Goal: Task Accomplishment & Management: Complete application form

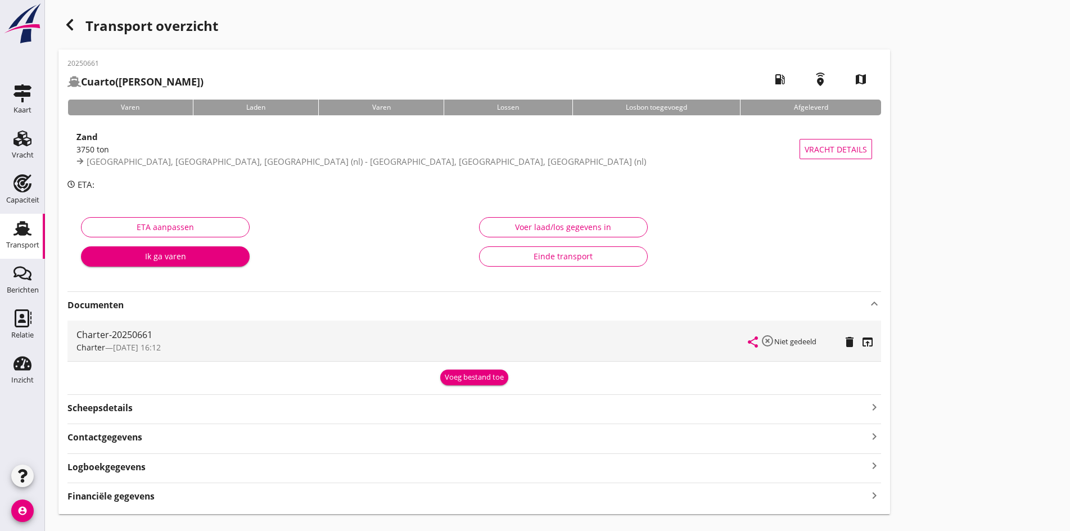
click at [75, 19] on icon "button" at bounding box center [69, 24] width 13 height 13
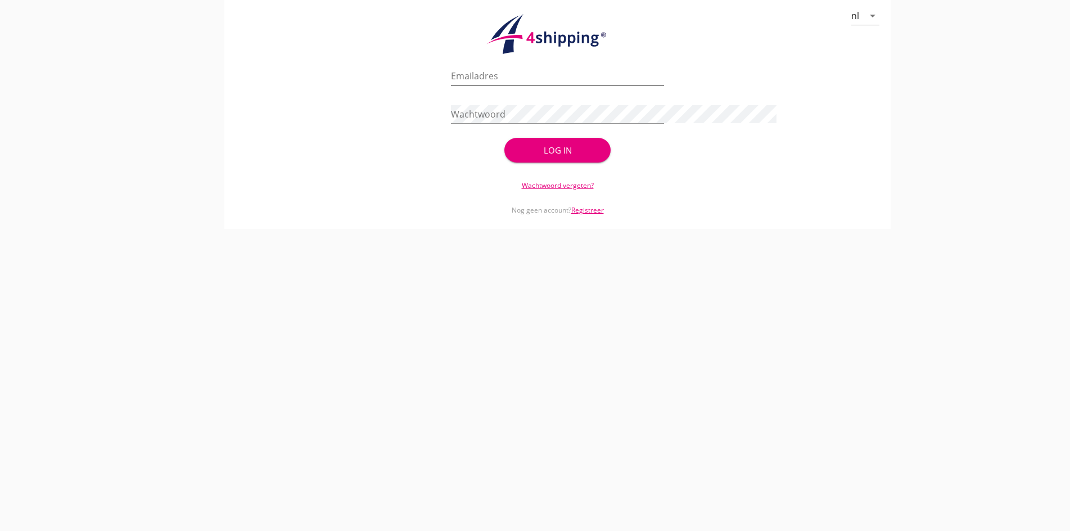
type input "[PERSON_NAME][EMAIL_ADDRESS][DOMAIN_NAME]"
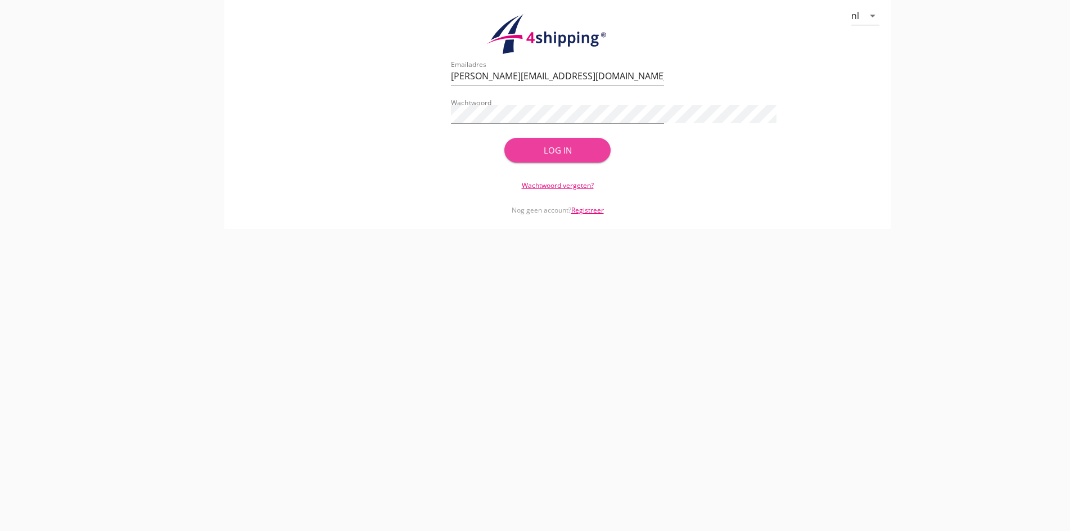
click at [551, 154] on div "Log in" at bounding box center [557, 150] width 71 height 13
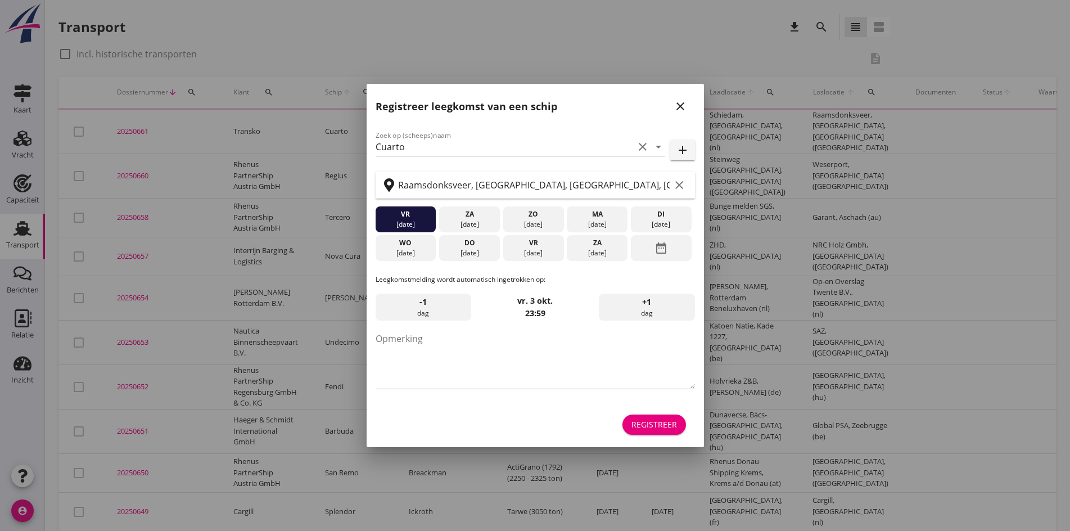
drag, startPoint x: 23, startPoint y: 139, endPoint x: 401, endPoint y: 151, distance: 378.1
click at [23, 139] on div at bounding box center [535, 265] width 1070 height 531
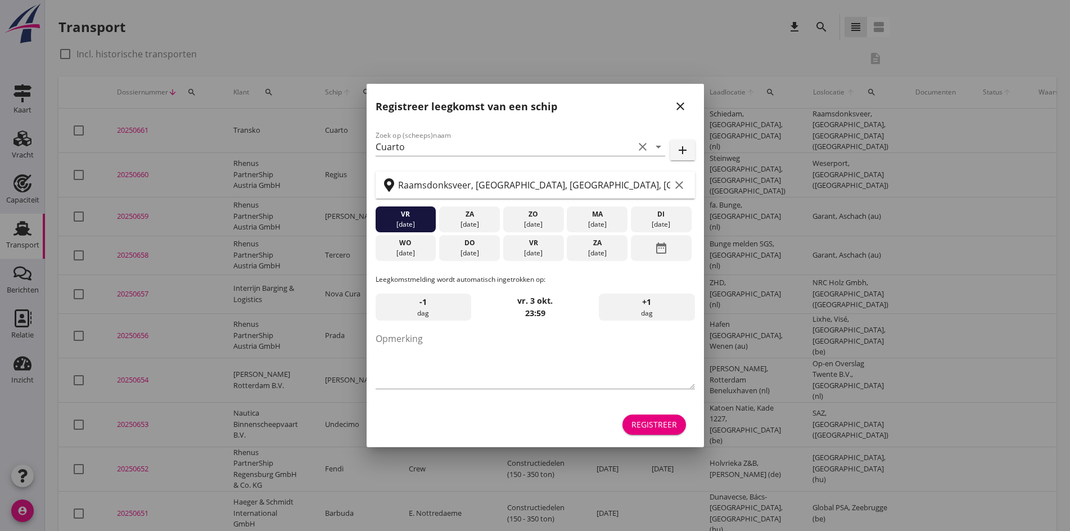
click at [682, 109] on icon "close" at bounding box center [680, 106] width 13 height 13
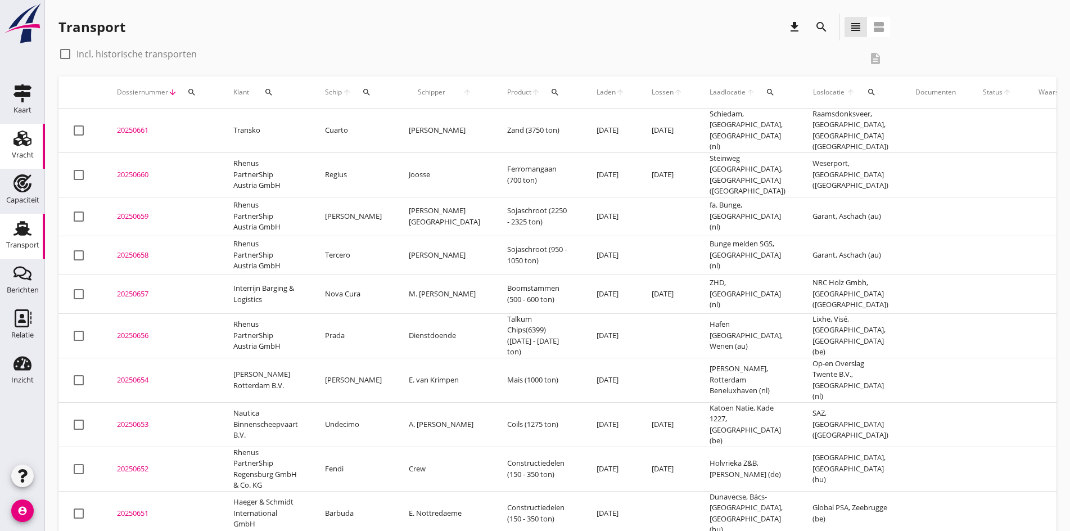
click at [21, 150] on div "Vracht" at bounding box center [23, 155] width 22 height 16
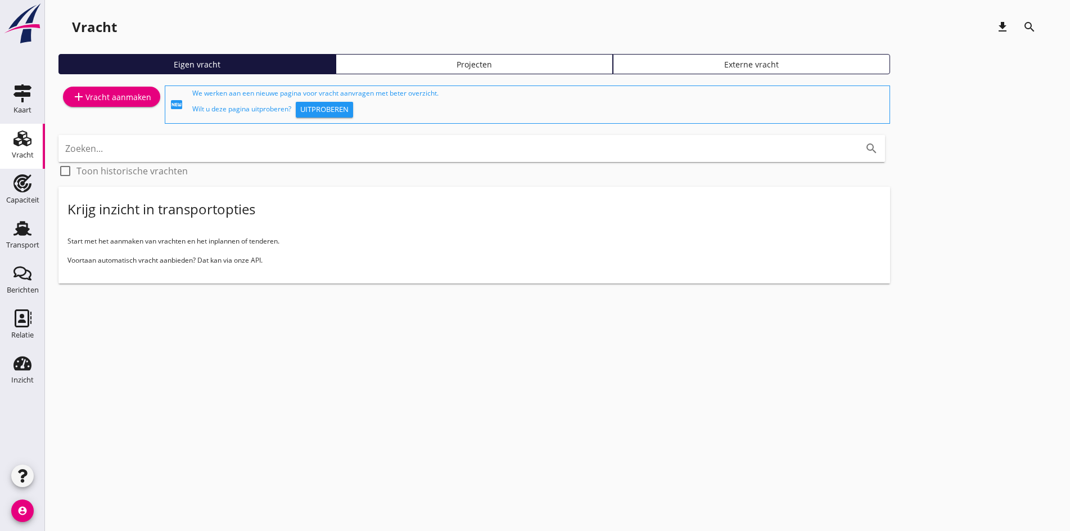
click at [94, 97] on div "add Vracht aanmaken" at bounding box center [111, 96] width 79 height 13
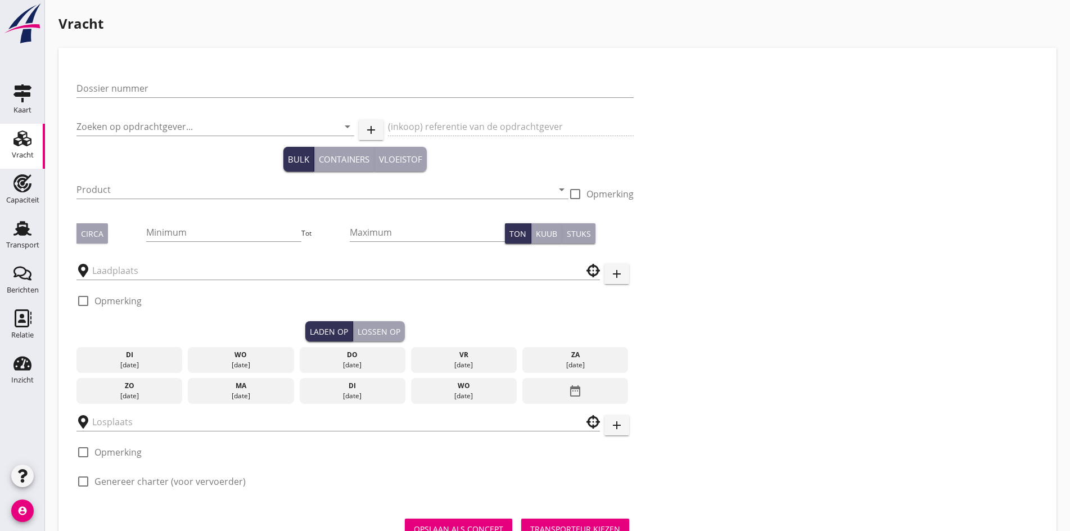
drag, startPoint x: 103, startPoint y: 80, endPoint x: 97, endPoint y: 101, distance: 22.2
click at [103, 80] on div "Dossier nummer" at bounding box center [354, 91] width 557 height 36
click at [97, 101] on div "Dossier nummer" at bounding box center [354, 93] width 557 height 29
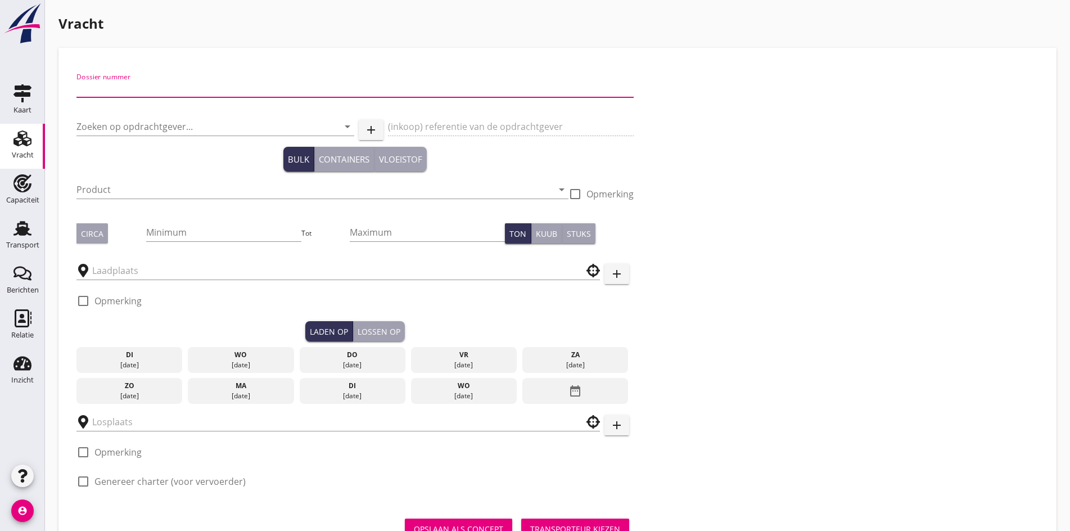
click at [92, 91] on input "Dossier nummer" at bounding box center [354, 88] width 557 height 18
type input "20250571"
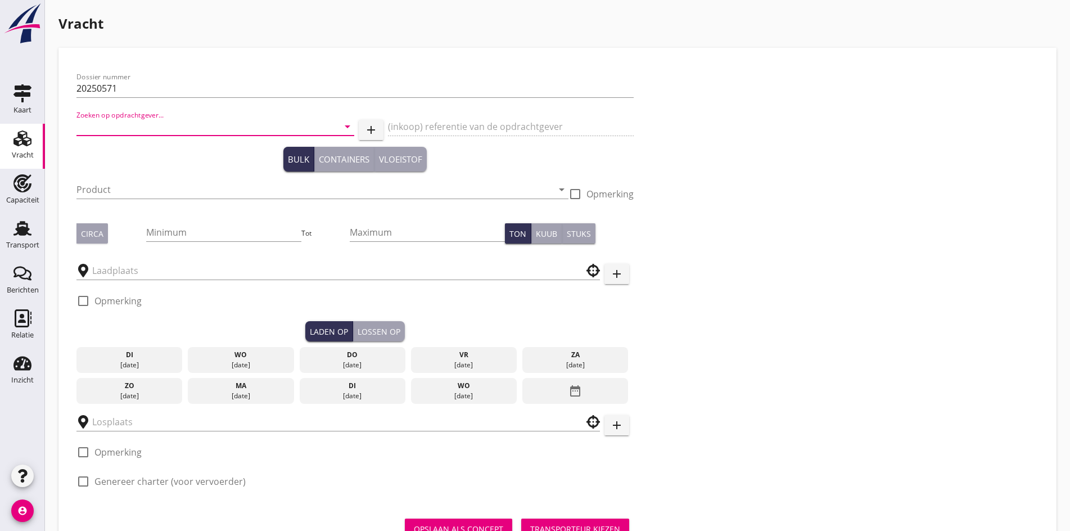
click at [87, 121] on input "Zoeken op opdrachtgever..." at bounding box center [199, 127] width 246 height 18
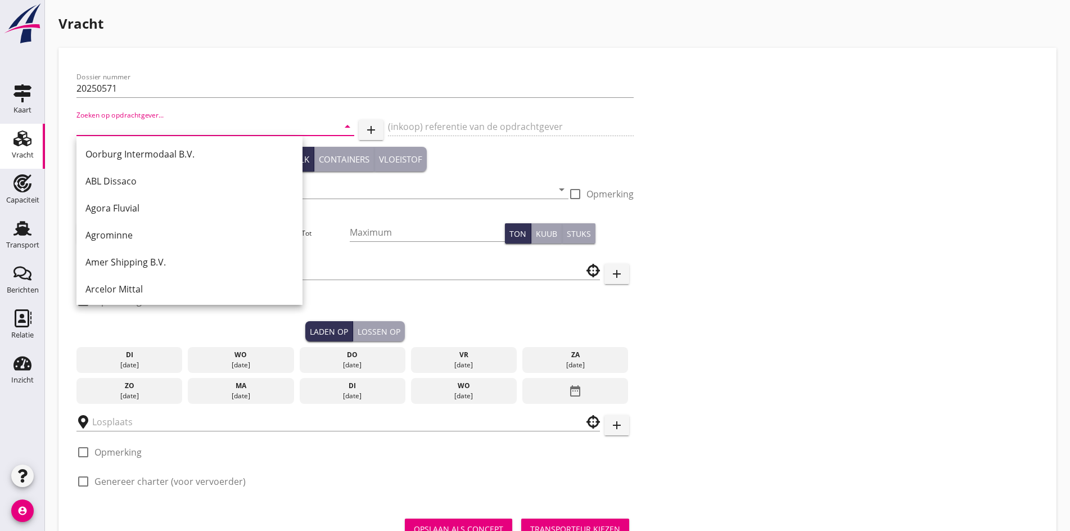
click at [137, 121] on input "Zoeken op opdrachtgever..." at bounding box center [199, 127] width 246 height 18
click at [147, 124] on input "Zoeken op opdrachtgever..." at bounding box center [199, 127] width 246 height 18
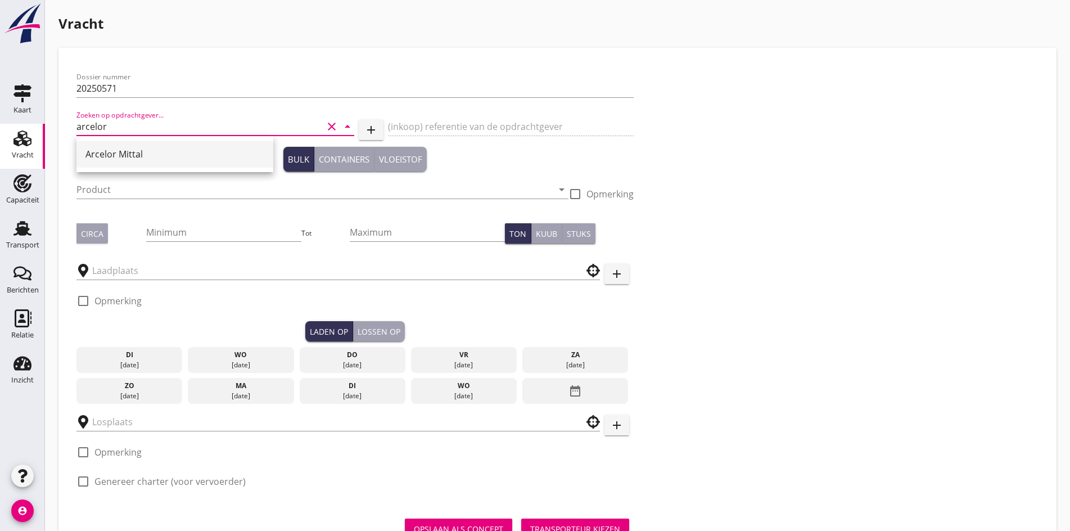
click at [138, 149] on div "Arcelor Mittal" at bounding box center [174, 153] width 179 height 13
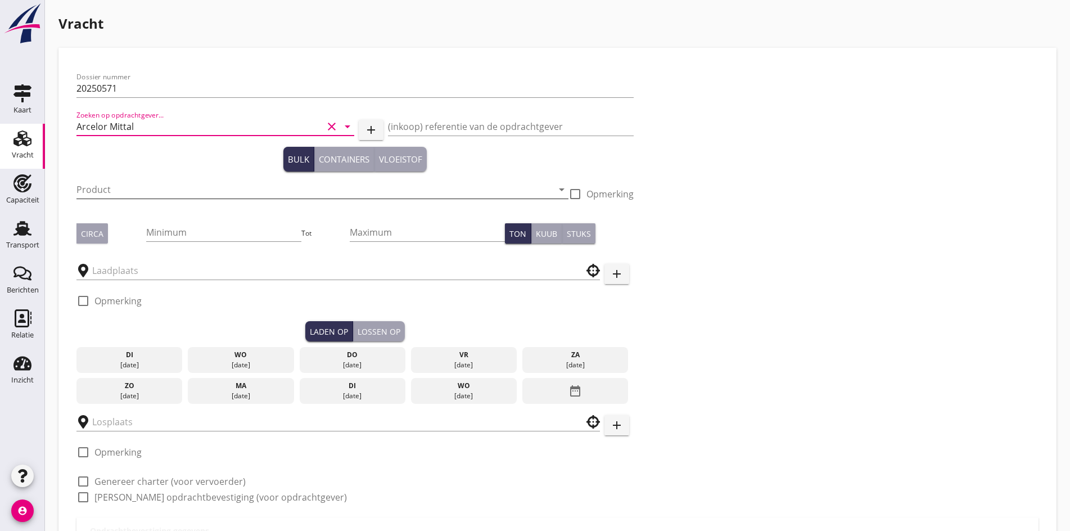
type input "Arcelor Mittal"
click at [134, 194] on input "Product" at bounding box center [314, 190] width 476 height 18
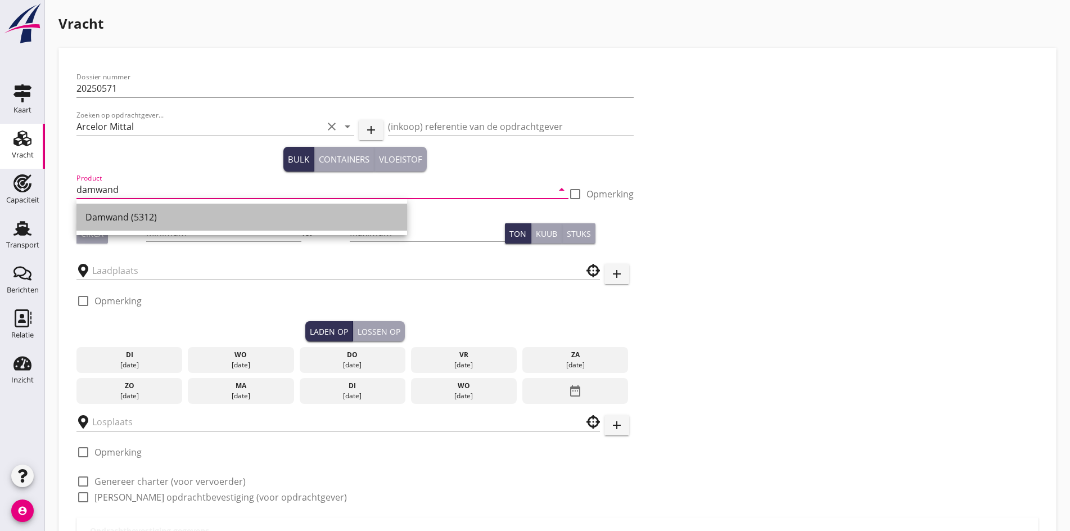
click at [142, 219] on div "Damwand (5312)" at bounding box center [241, 216] width 313 height 13
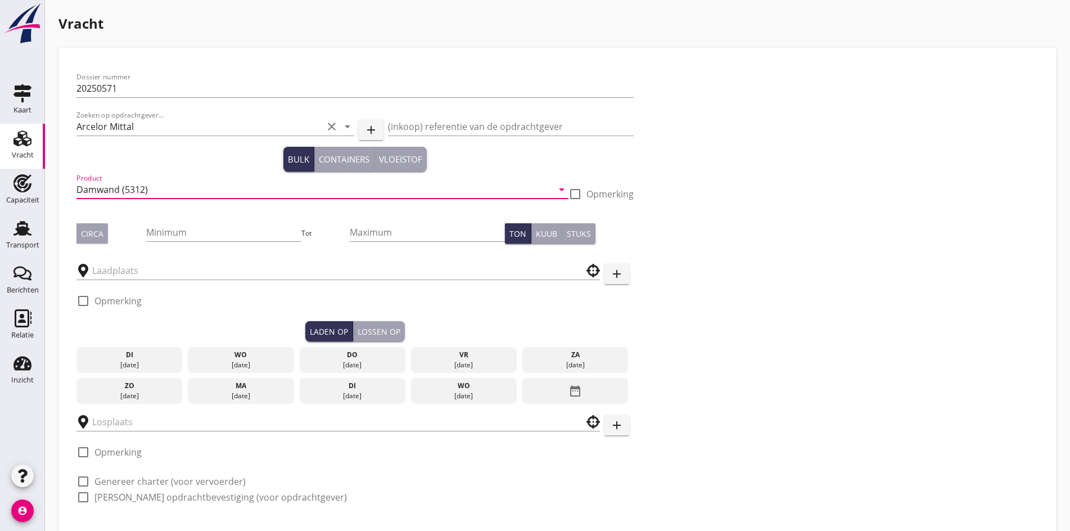
type input "Damwand (5312)"
click at [154, 220] on div "Minimum" at bounding box center [223, 234] width 155 height 36
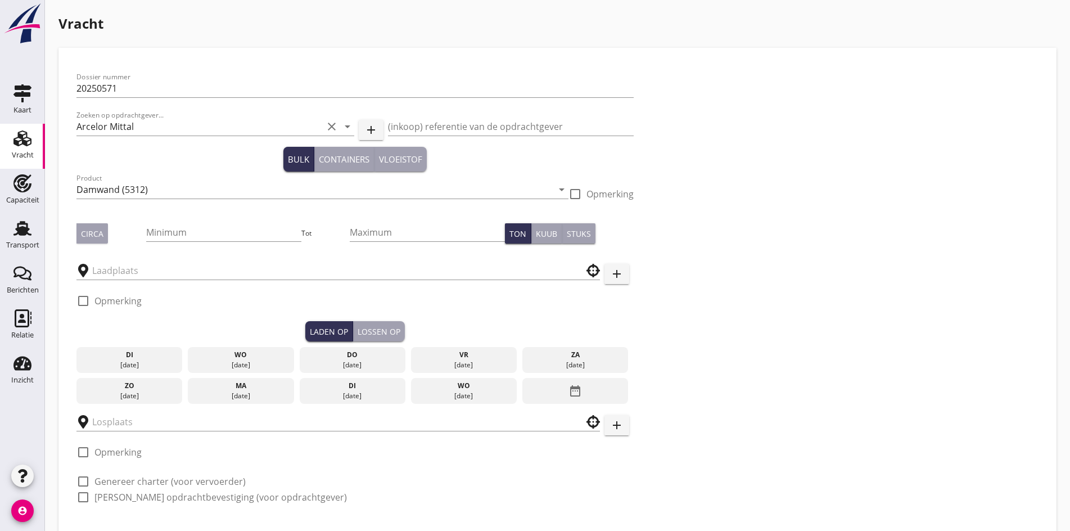
click at [91, 237] on div "Circa" at bounding box center [92, 234] width 22 height 12
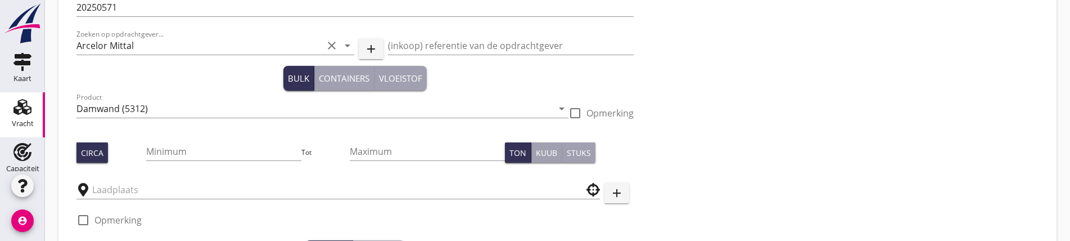
scroll to position [112, 0]
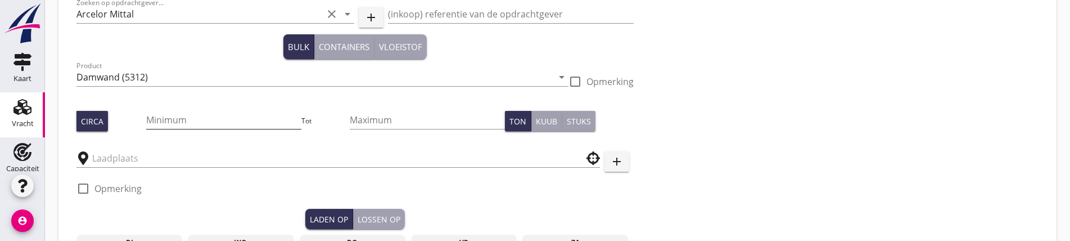
drag, startPoint x: 122, startPoint y: 109, endPoint x: 136, endPoint y: 119, distance: 17.2
click at [146, 111] on div "Minimum" at bounding box center [223, 122] width 155 height 36
click at [146, 119] on input "Minimum" at bounding box center [223, 120] width 155 height 18
drag, startPoint x: 136, startPoint y: 119, endPoint x: 79, endPoint y: 120, distance: 56.8
click at [79, 120] on div "Circa Minimum 6 Tot Maximum Ton Kuub Stuks" at bounding box center [354, 121] width 557 height 38
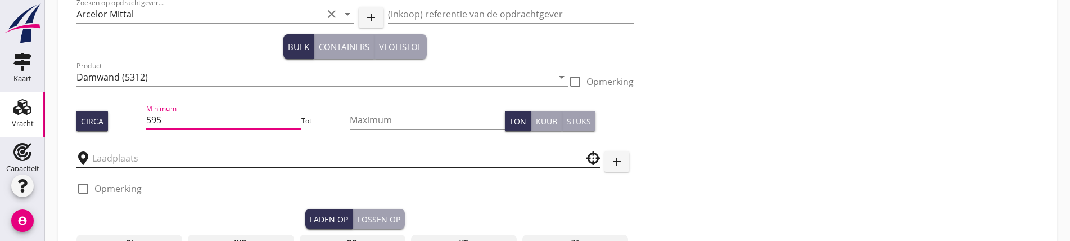
type input "595"
click at [123, 157] on input "text" at bounding box center [330, 158] width 476 height 18
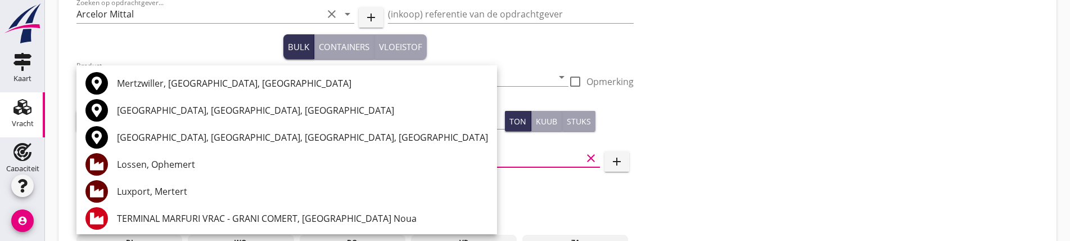
drag, startPoint x: 788, startPoint y: 211, endPoint x: 588, endPoint y: 165, distance: 206.1
click at [783, 211] on div "Dossier nummer 20250571 Zoeken op opdrachtgever... Arcelor Mittal clear arrow_d…" at bounding box center [557, 179] width 971 height 452
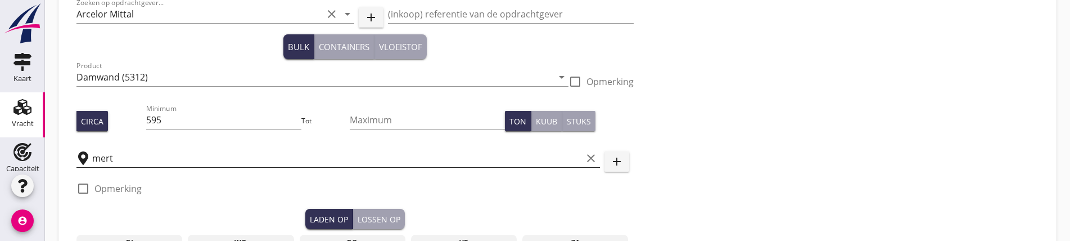
click at [137, 160] on input "mert" at bounding box center [337, 158] width 490 height 18
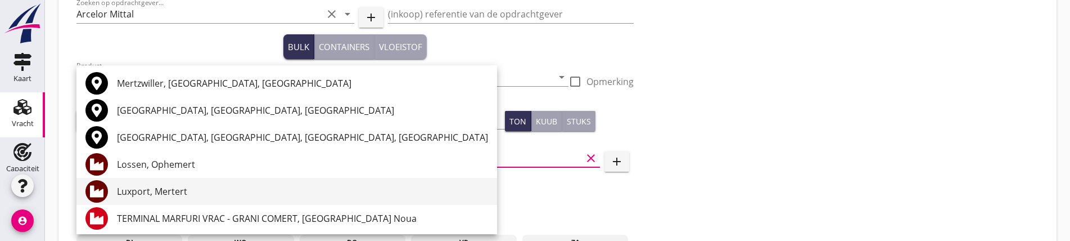
click at [201, 188] on div "Luxport, Mertert" at bounding box center [302, 190] width 371 height 13
type input "Luxport, Mertert"
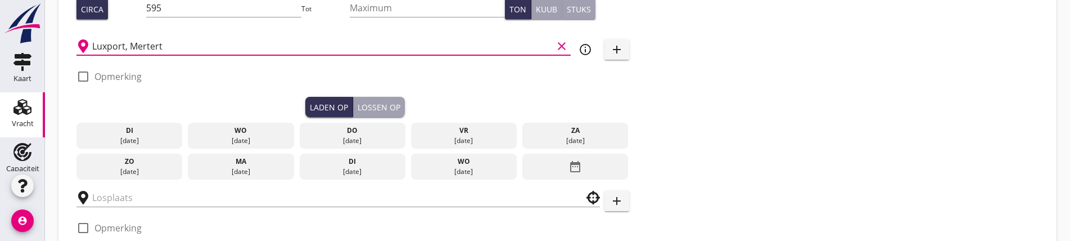
scroll to position [225, 0]
click at [191, 166] on div "[DATE]" at bounding box center [241, 171] width 101 height 10
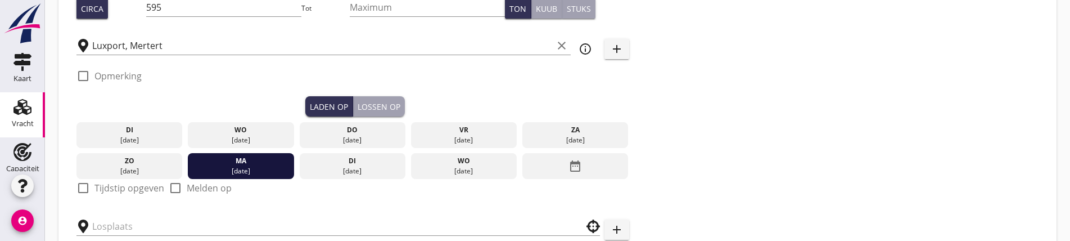
click at [83, 183] on div at bounding box center [83, 187] width 19 height 19
checkbox input "true"
click at [358, 106] on div "Lossen op" at bounding box center [379, 107] width 43 height 12
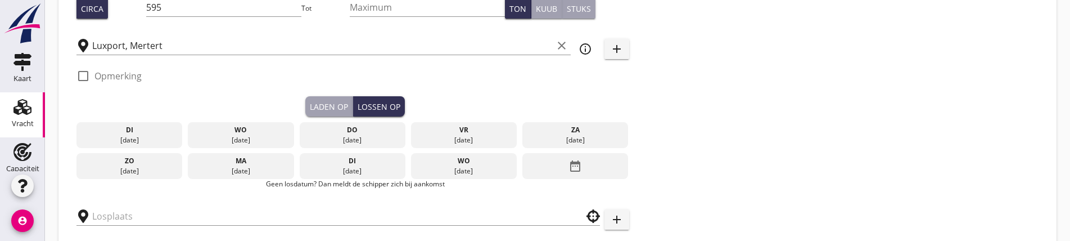
drag, startPoint x: 493, startPoint y: 153, endPoint x: 470, endPoint y: 161, distance: 24.5
click at [487, 156] on div "Dossier nummer 20250571 Zoeken op opdrachtgever... Arcelor Mittal clear arrow_d…" at bounding box center [557, 76] width 971 height 471
click at [522, 164] on div "date_range" at bounding box center [575, 166] width 106 height 26
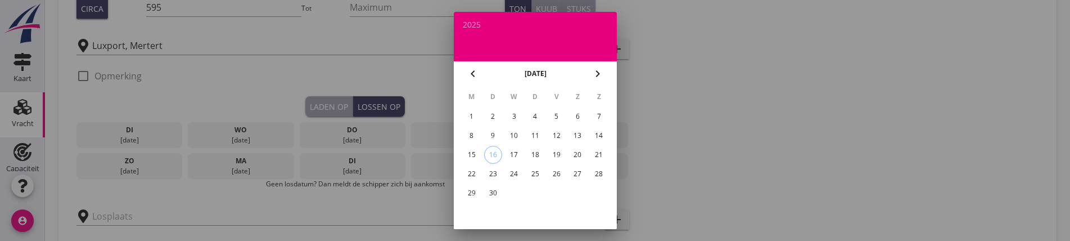
click at [472, 193] on div "29" at bounding box center [471, 193] width 18 height 18
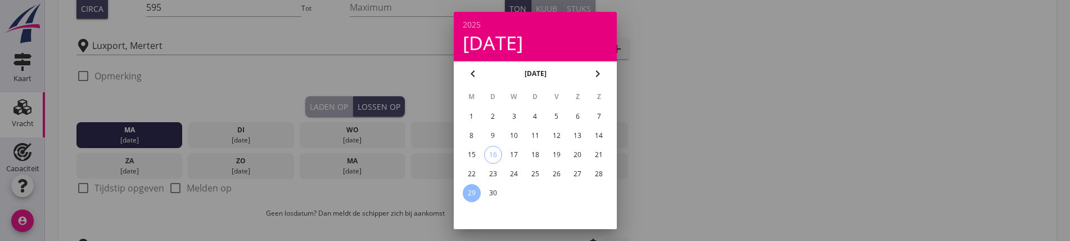
drag, startPoint x: 128, startPoint y: 190, endPoint x: 107, endPoint y: 190, distance: 21.4
click at [116, 190] on div at bounding box center [535, 120] width 1070 height 241
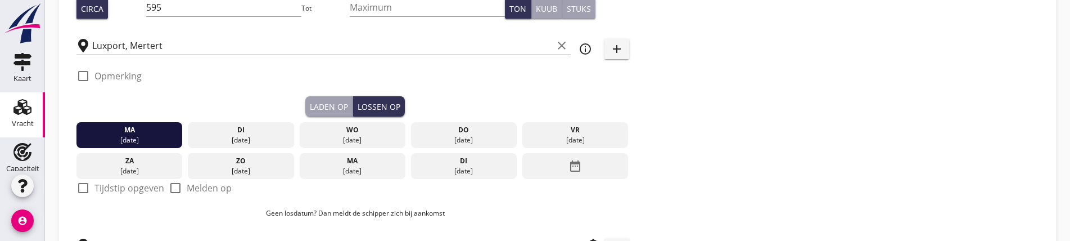
click at [88, 181] on div at bounding box center [83, 187] width 19 height 19
checkbox input "true"
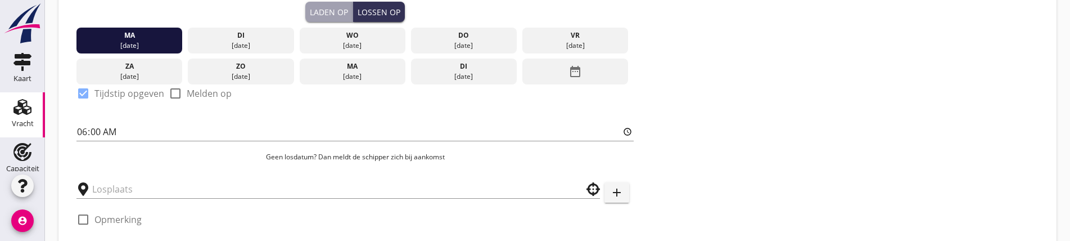
scroll to position [337, 0]
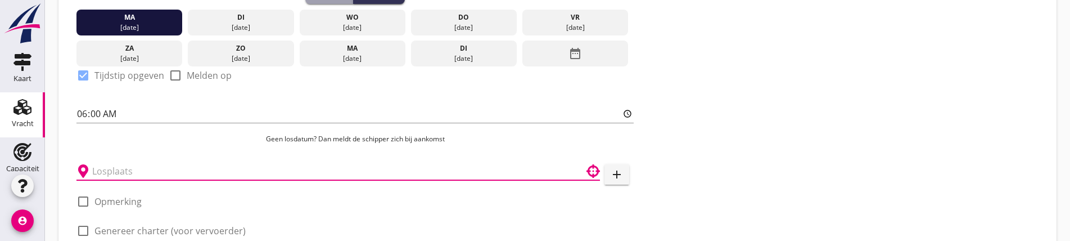
click at [114, 162] on input "text" at bounding box center [330, 171] width 476 height 18
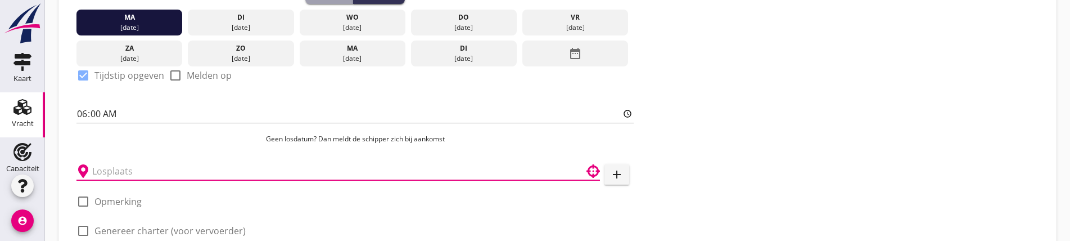
click at [111, 169] on input "text" at bounding box center [330, 171] width 476 height 18
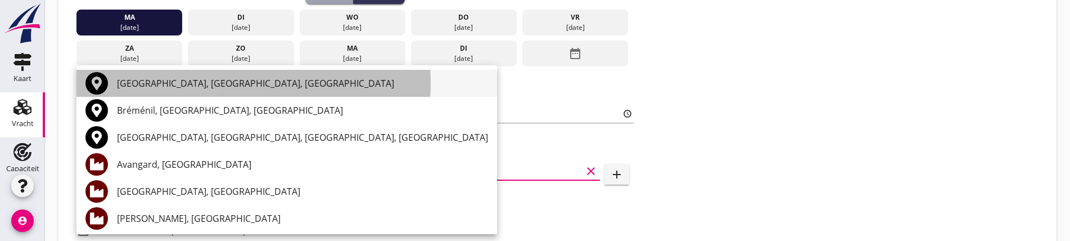
click at [187, 85] on div "[GEOGRAPHIC_DATA], [GEOGRAPHIC_DATA], [GEOGRAPHIC_DATA]" at bounding box center [302, 82] width 371 height 13
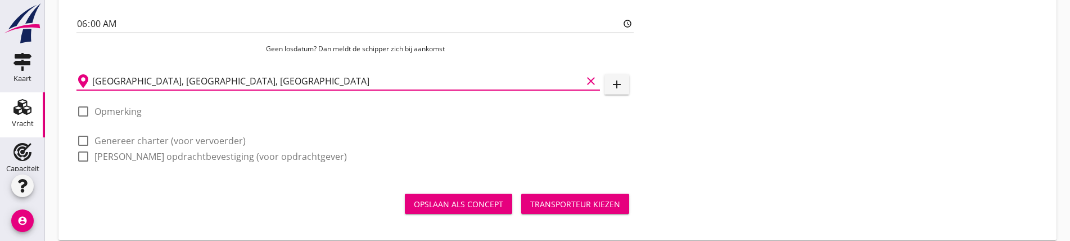
scroll to position [436, 0]
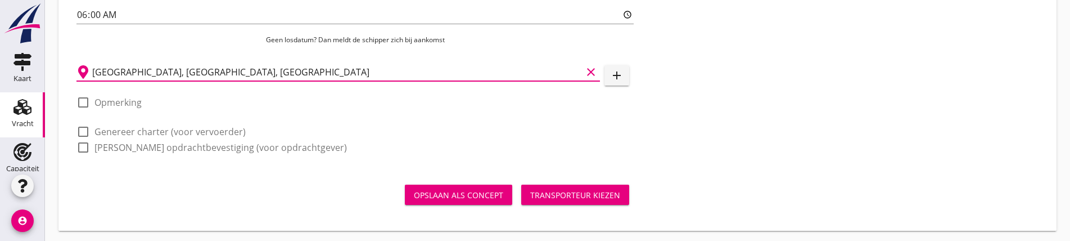
type input "[GEOGRAPHIC_DATA], [GEOGRAPHIC_DATA], [GEOGRAPHIC_DATA]"
click at [86, 132] on div at bounding box center [83, 131] width 19 height 19
checkbox input "true"
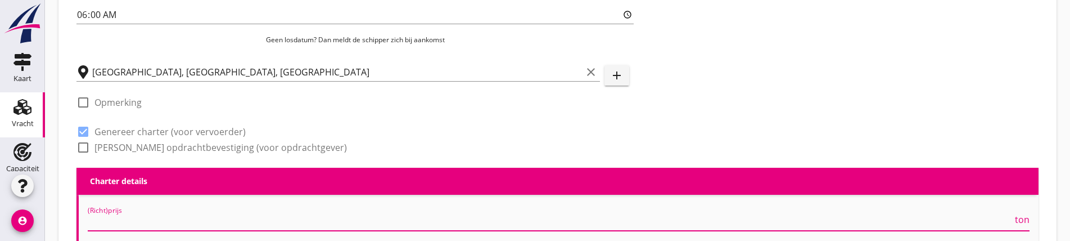
click at [156, 219] on input "(Richt)prijs" at bounding box center [550, 222] width 925 height 18
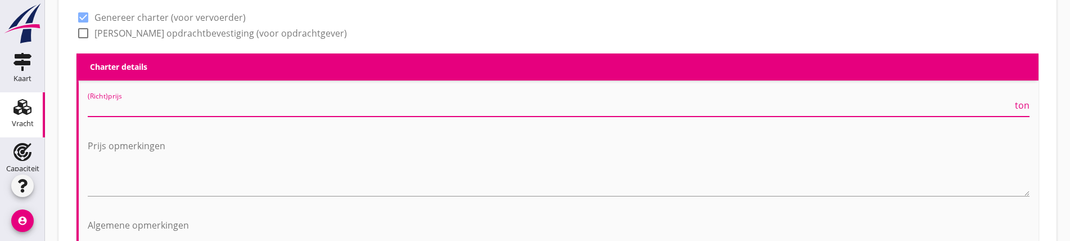
scroll to position [549, 0]
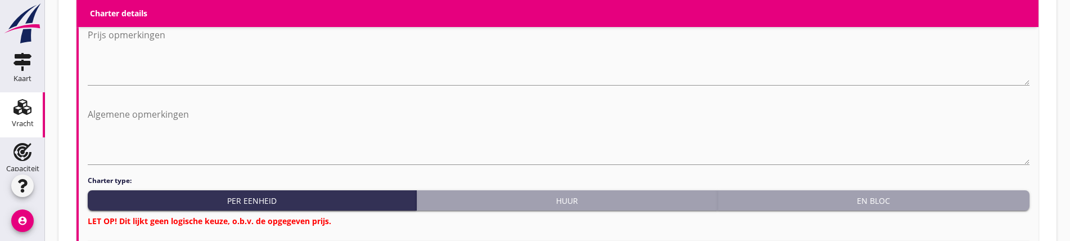
type input "28000"
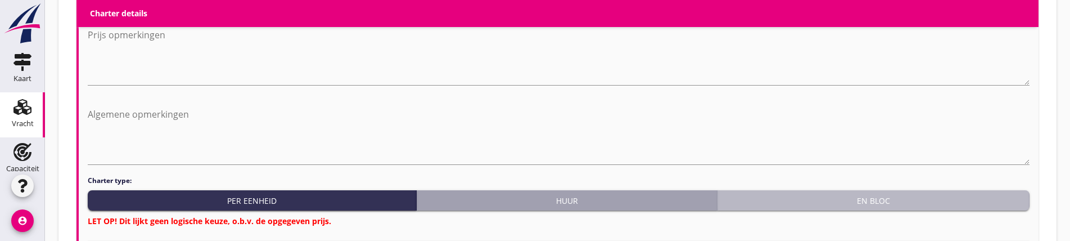
click at [860, 190] on button "En bloc" at bounding box center [874, 200] width 312 height 20
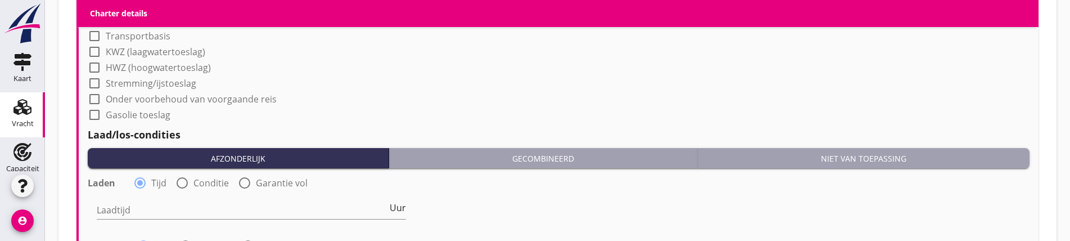
scroll to position [1111, 0]
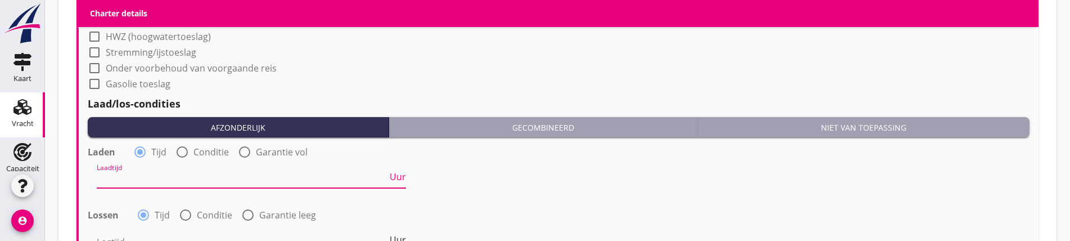
click at [129, 178] on input "Laadtijd" at bounding box center [242, 179] width 291 height 18
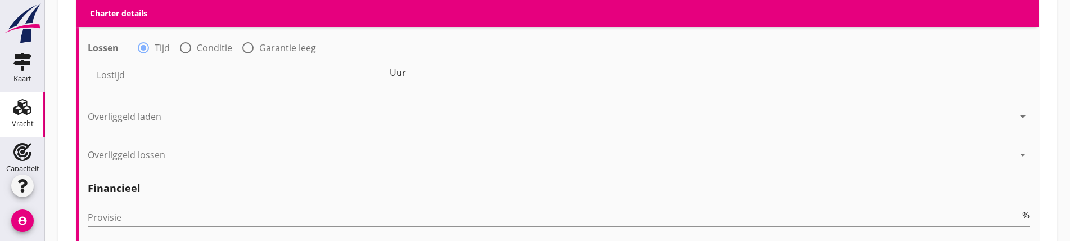
scroll to position [1280, 0]
type input "24"
click at [130, 77] on input "Lostijd" at bounding box center [242, 73] width 291 height 18
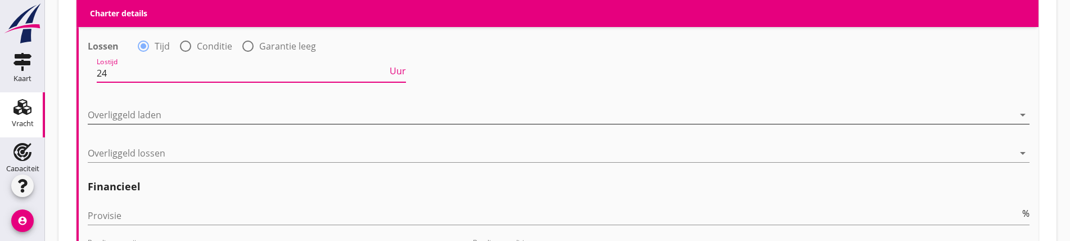
type input "24"
click at [129, 116] on div at bounding box center [551, 115] width 926 height 18
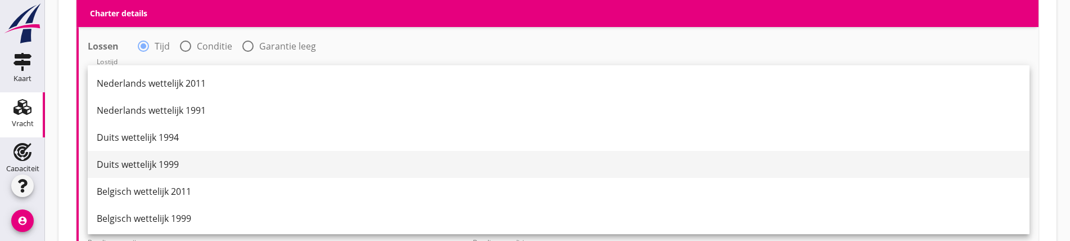
click at [151, 169] on div "Duits wettelijk 1999" at bounding box center [559, 163] width 924 height 13
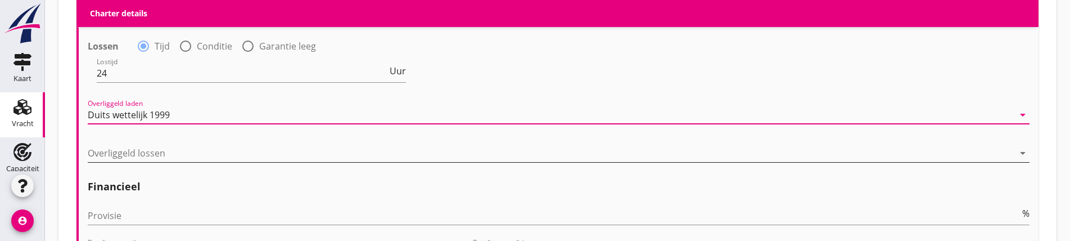
click at [117, 144] on div at bounding box center [551, 153] width 926 height 18
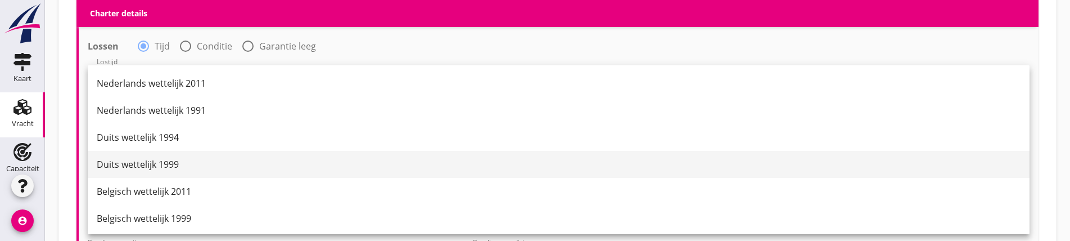
click at [127, 169] on div "Duits wettelijk 1999" at bounding box center [559, 163] width 924 height 13
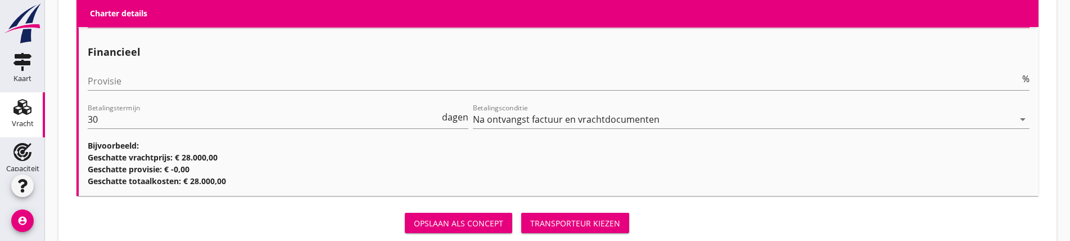
scroll to position [1443, 0]
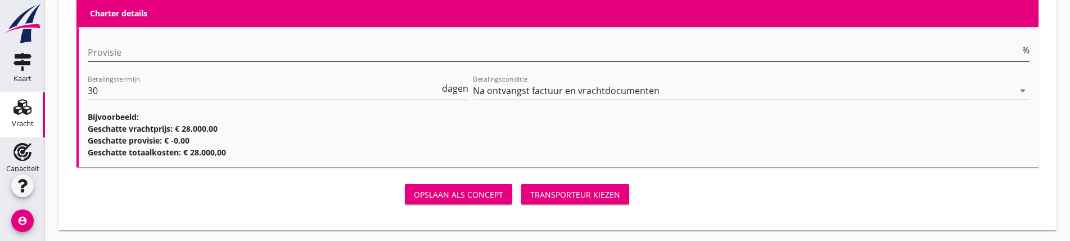
click at [113, 56] on input "Provisie" at bounding box center [554, 52] width 932 height 18
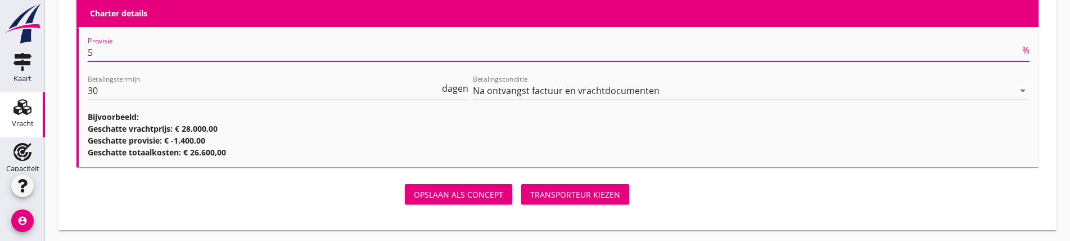
type input "5"
drag, startPoint x: 435, startPoint y: 179, endPoint x: 428, endPoint y: 191, distance: 13.8
click at [432, 185] on div "Opslaan als concept Transporteur kiezen" at bounding box center [354, 194] width 557 height 27
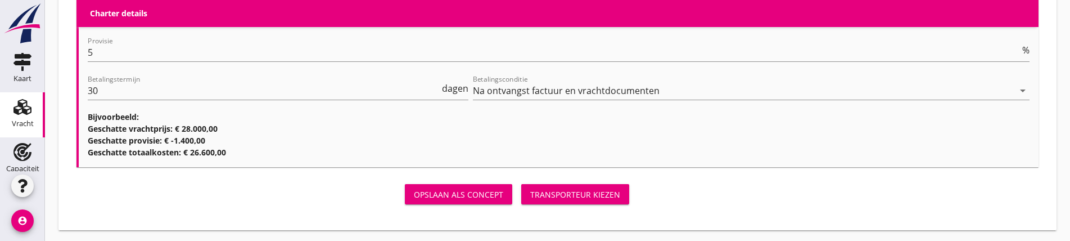
click at [530, 193] on div "Transporteur kiezen" at bounding box center [575, 194] width 90 height 12
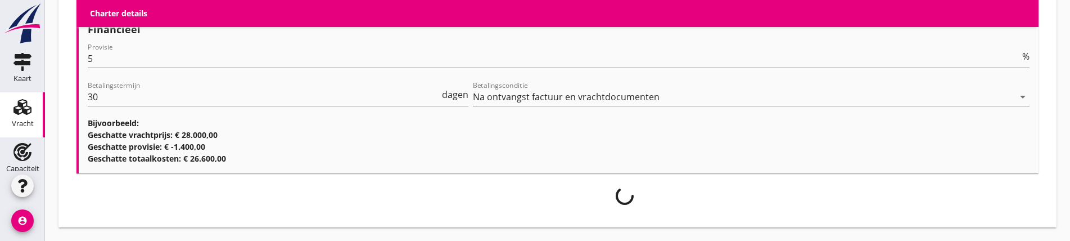
scroll to position [1434, 0]
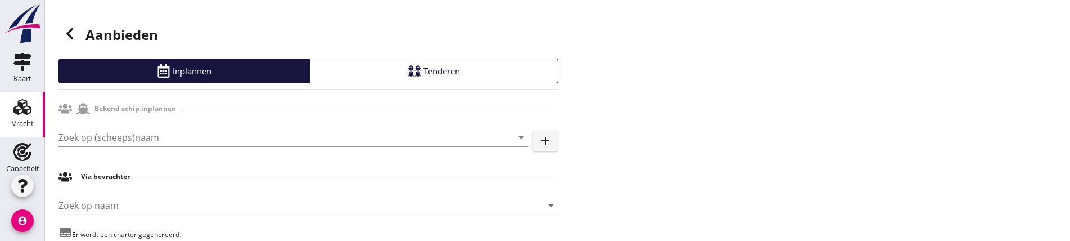
click at [130, 127] on div "Zoek op (scheeps)naam arrow_drop_down add" at bounding box center [307, 139] width 499 height 36
click at [129, 132] on input "Zoek op (scheeps)naam" at bounding box center [277, 137] width 438 height 18
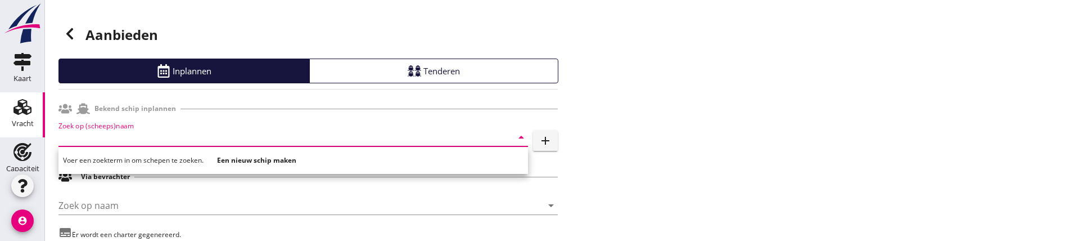
click at [151, 137] on input "Zoek op (scheeps)naam" at bounding box center [277, 137] width 438 height 18
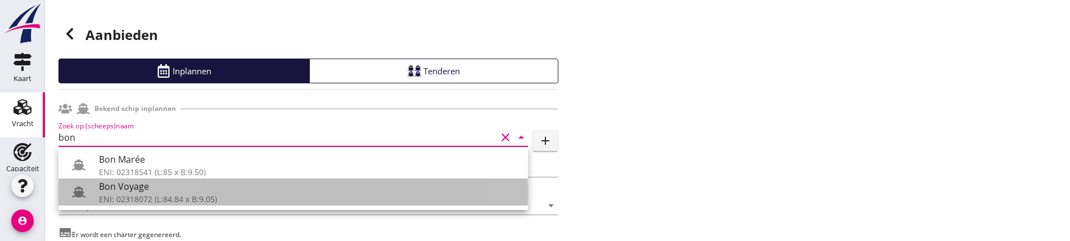
click at [150, 186] on div "Bon Voyage" at bounding box center [309, 185] width 420 height 13
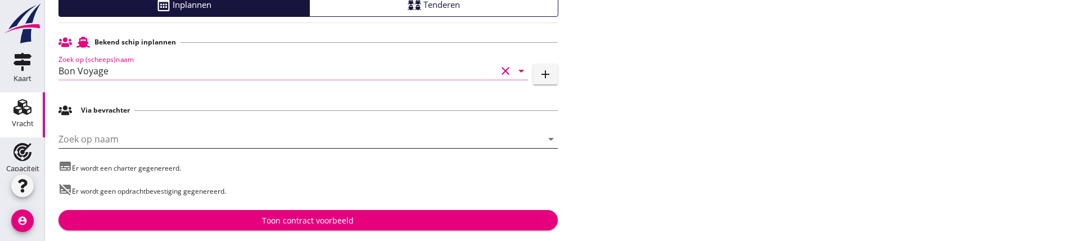
scroll to position [83, 0]
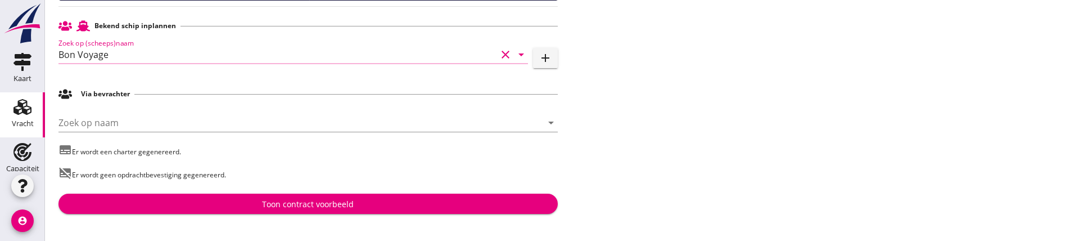
type input "Bon Voyage"
click at [225, 201] on div "Toon contract voorbeeld" at bounding box center [307, 204] width 481 height 12
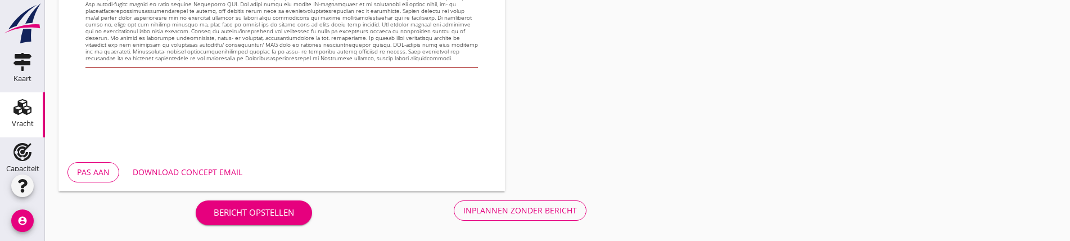
scroll to position [592, 0]
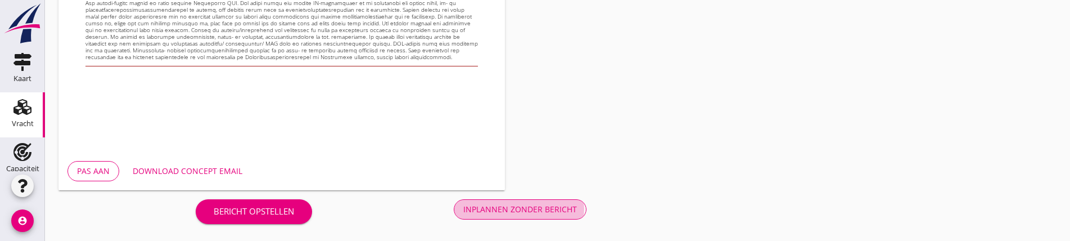
click at [463, 211] on div "Inplannen zonder bericht" at bounding box center [520, 209] width 114 height 12
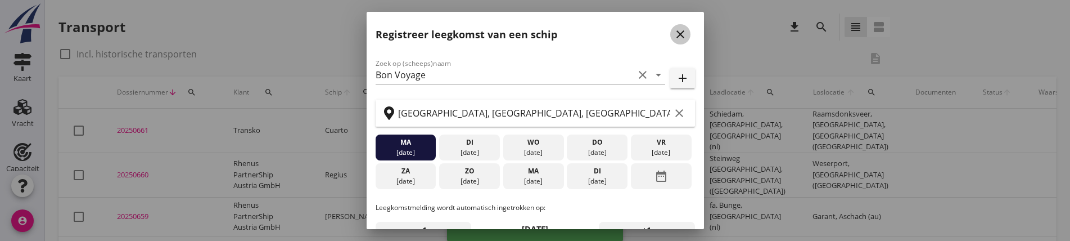
click at [678, 28] on icon "close" at bounding box center [680, 34] width 13 height 13
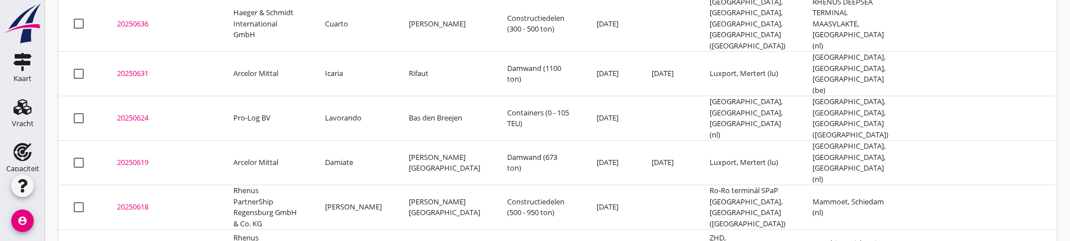
scroll to position [921, 0]
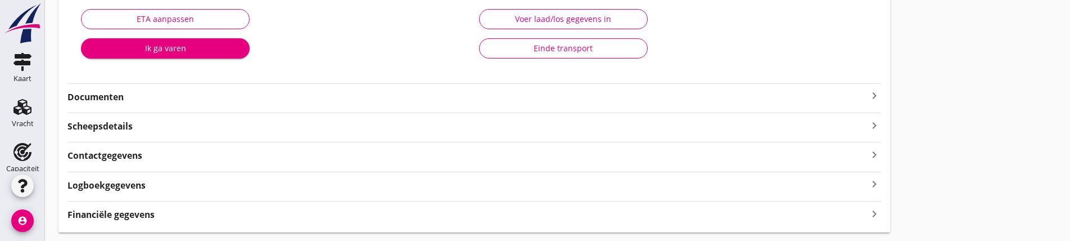
scroll to position [240, 0]
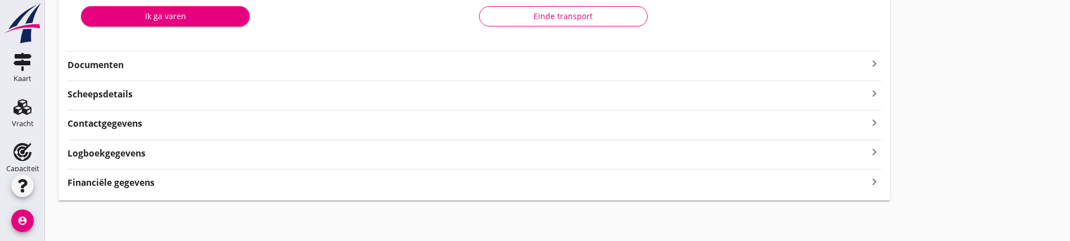
click at [550, 60] on div "20250571 Bon Voyage ([PERSON_NAME]) local_gas_station emergency_share map Varen…" at bounding box center [474, 4] width 832 height 391
click at [868, 62] on icon "keyboard_arrow_right" at bounding box center [874, 63] width 13 height 13
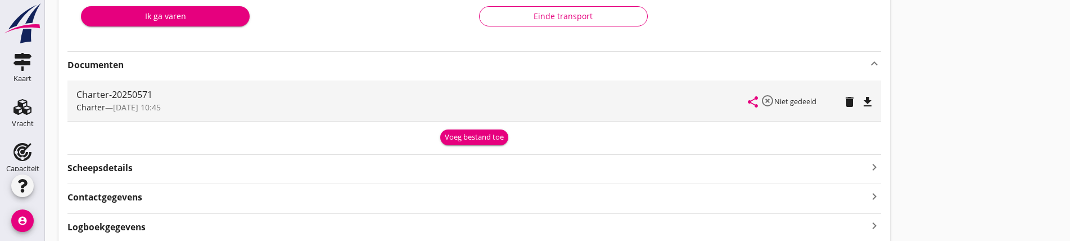
click at [861, 104] on icon "file_download" at bounding box center [867, 101] width 13 height 13
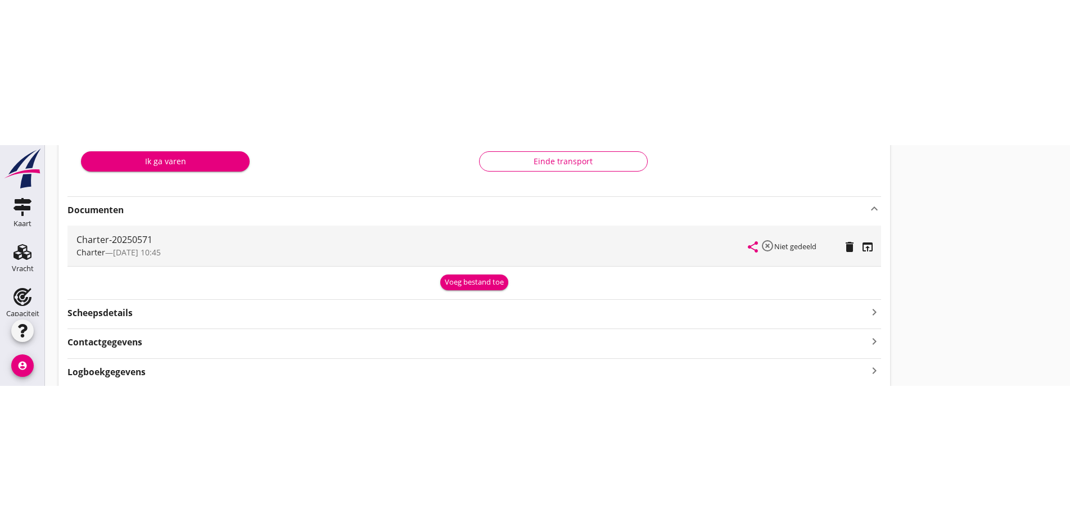
scroll to position [24, 0]
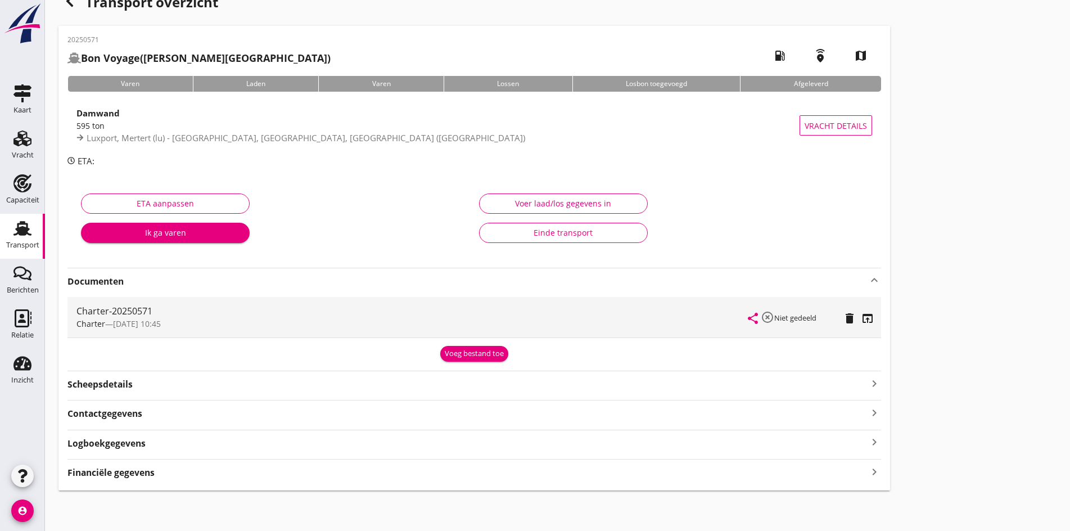
drag, startPoint x: 751, startPoint y: 240, endPoint x: 177, endPoint y: 209, distance: 575.0
click at [749, 240] on div "Transport overzicht 20250571 Bon Voyage ([PERSON_NAME]) local_gas_station emerg…" at bounding box center [557, 239] width 1025 height 527
click at [26, 145] on use at bounding box center [22, 138] width 18 height 16
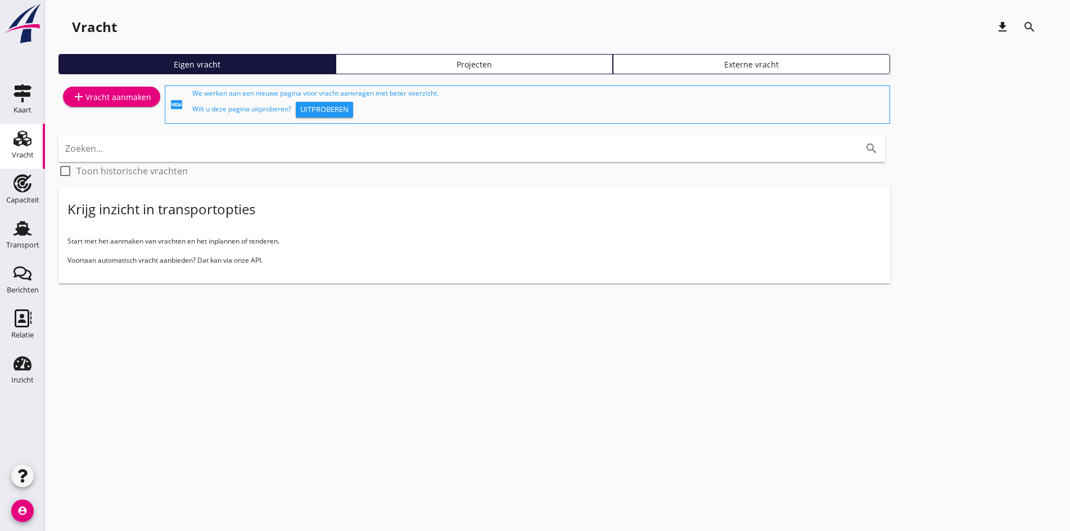
drag, startPoint x: 267, startPoint y: 385, endPoint x: 248, endPoint y: 291, distance: 95.8
click at [267, 385] on div "cancel You are impersonating another user. Vracht download search Eigen vracht …" at bounding box center [557, 265] width 1025 height 531
